Goal: Navigation & Orientation: Find specific page/section

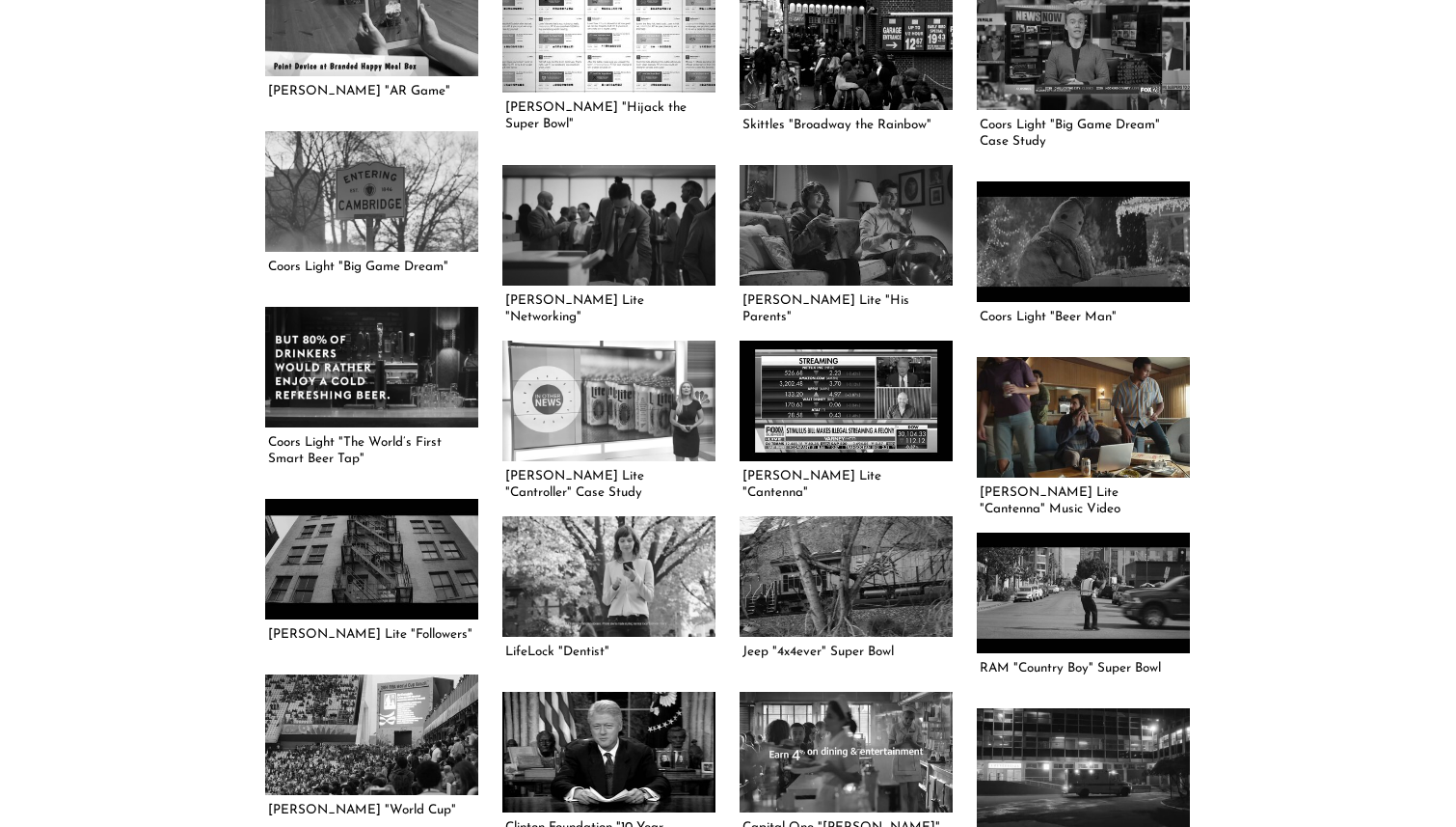
scroll to position [1512, 0]
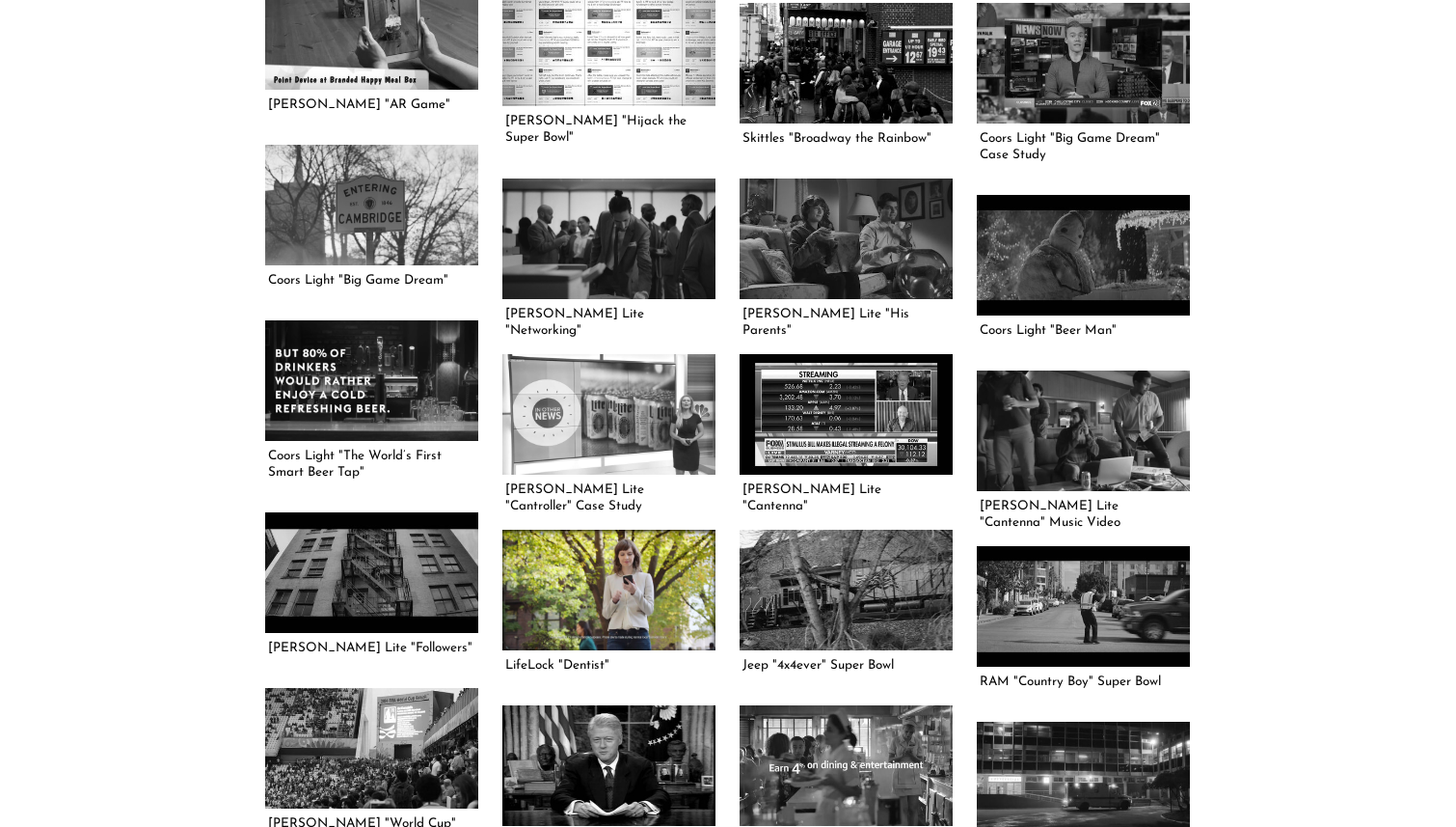
click at [607, 574] on link at bounding box center [609, 588] width 213 height 119
